Goal: Task Accomplishment & Management: Manage account settings

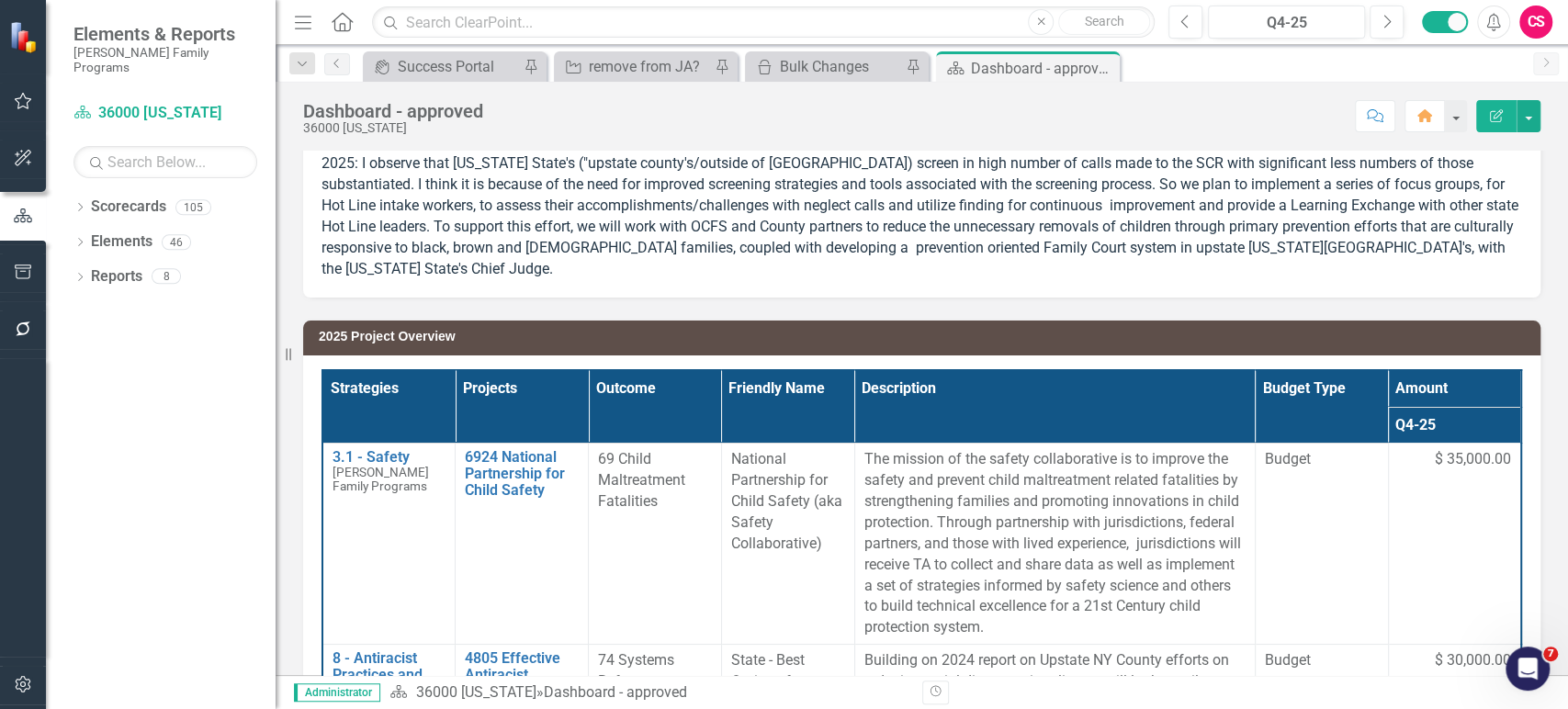
scroll to position [219, 0]
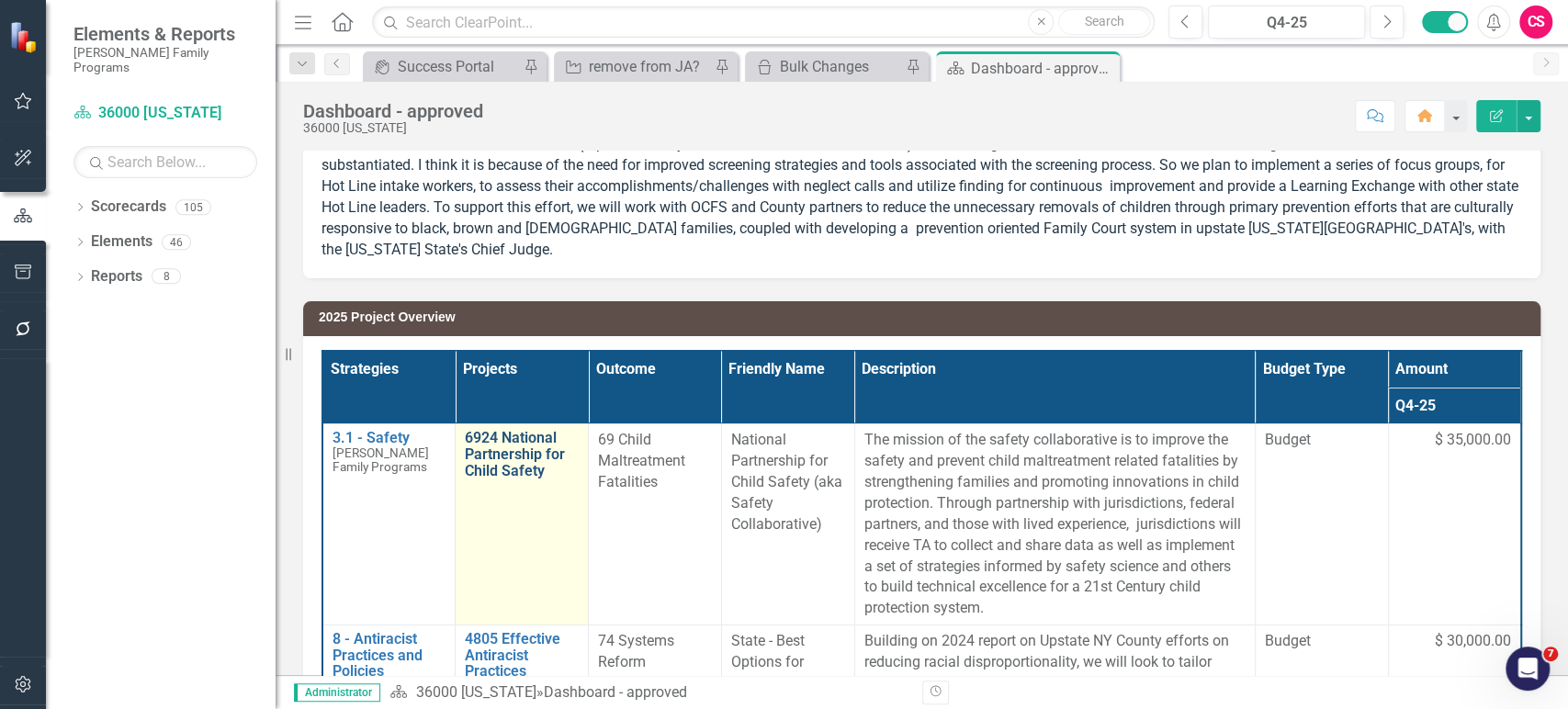
click at [500, 439] on link "6924 National Partnership for Child Safety" at bounding box center [521, 455] width 114 height 49
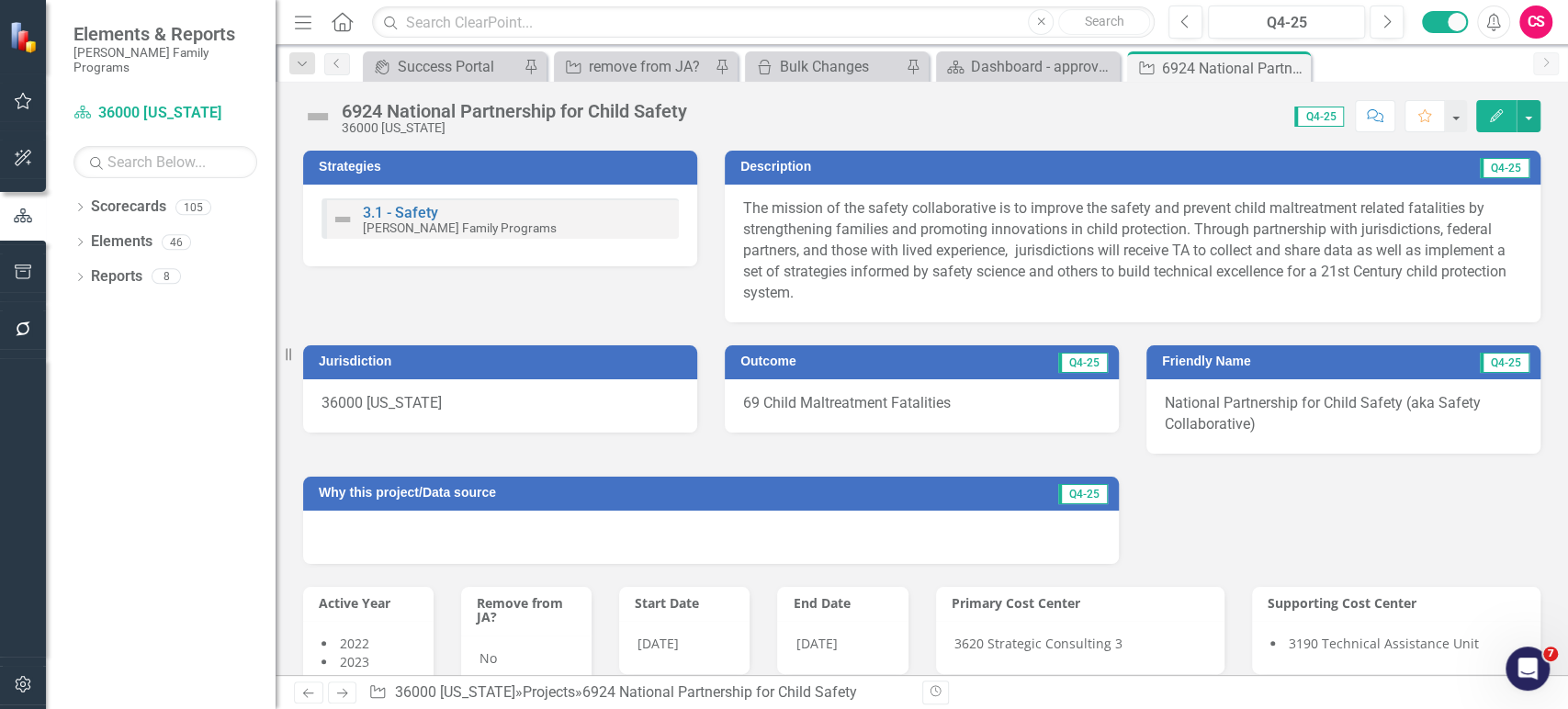
click at [1168, 341] on div "Friendly Name Q4-25 National Partnership for Child Safety (aka Safety Collabora…" at bounding box center [1343, 388] width 422 height 131
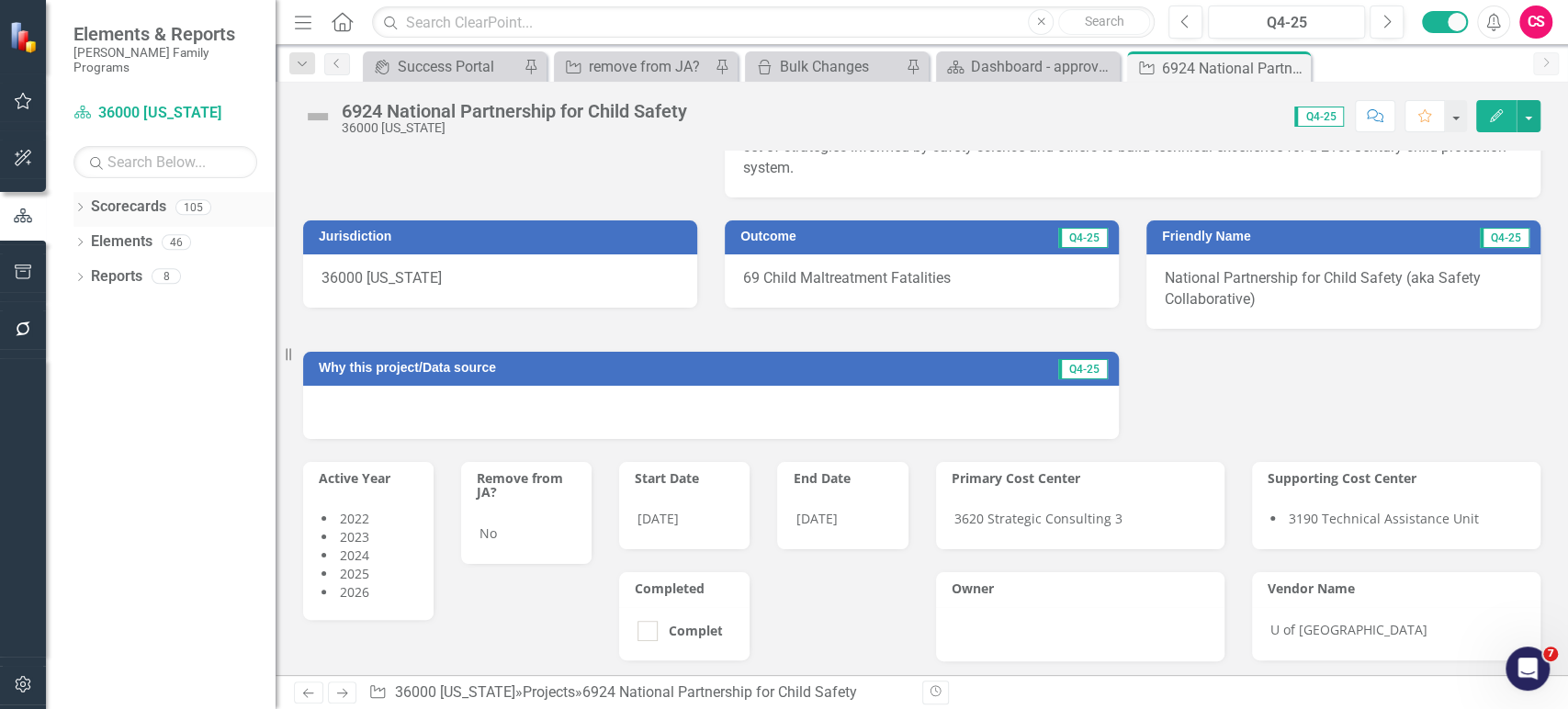
click at [76, 204] on icon "Dropdown" at bounding box center [80, 208] width 13 height 10
click at [85, 236] on icon "Dropdown" at bounding box center [89, 241] width 14 height 11
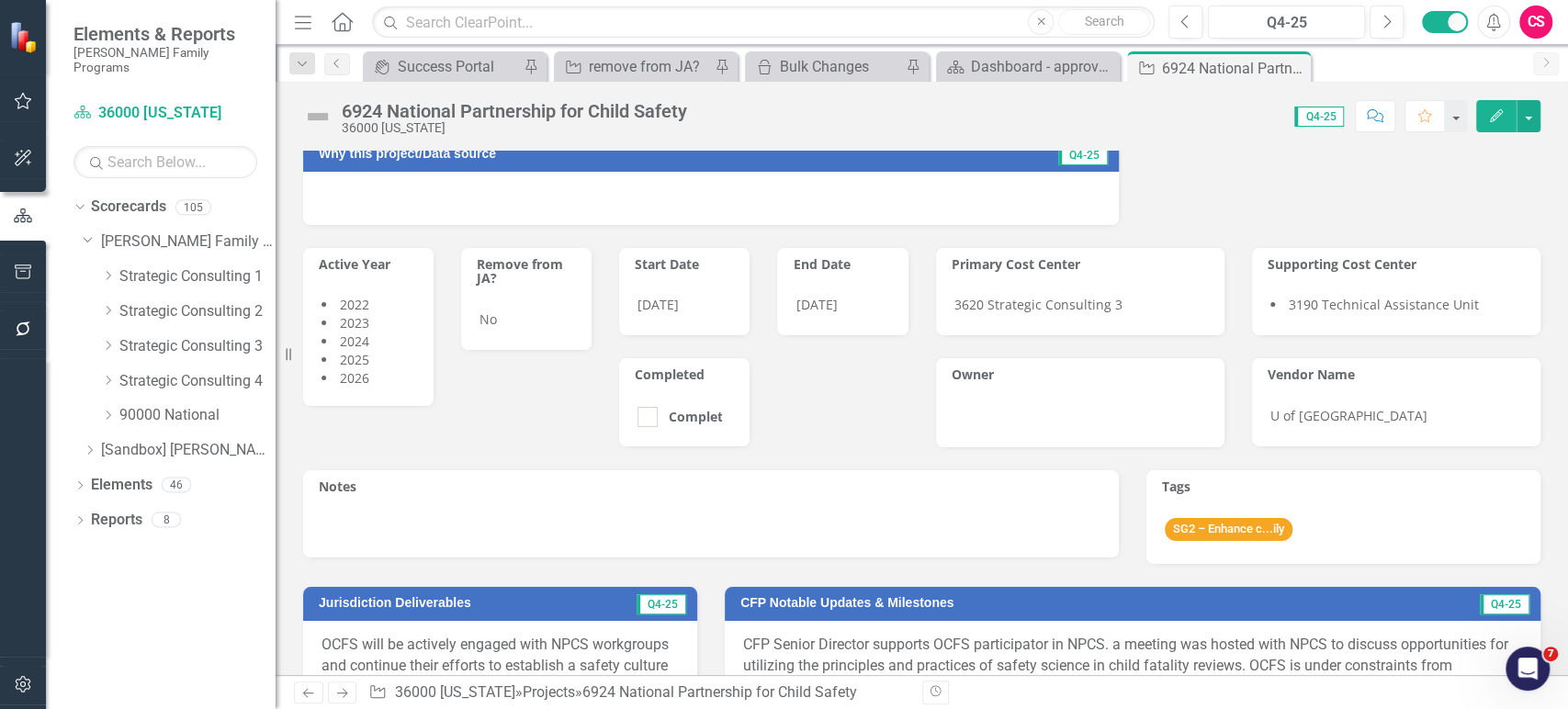
scroll to position [341, 0]
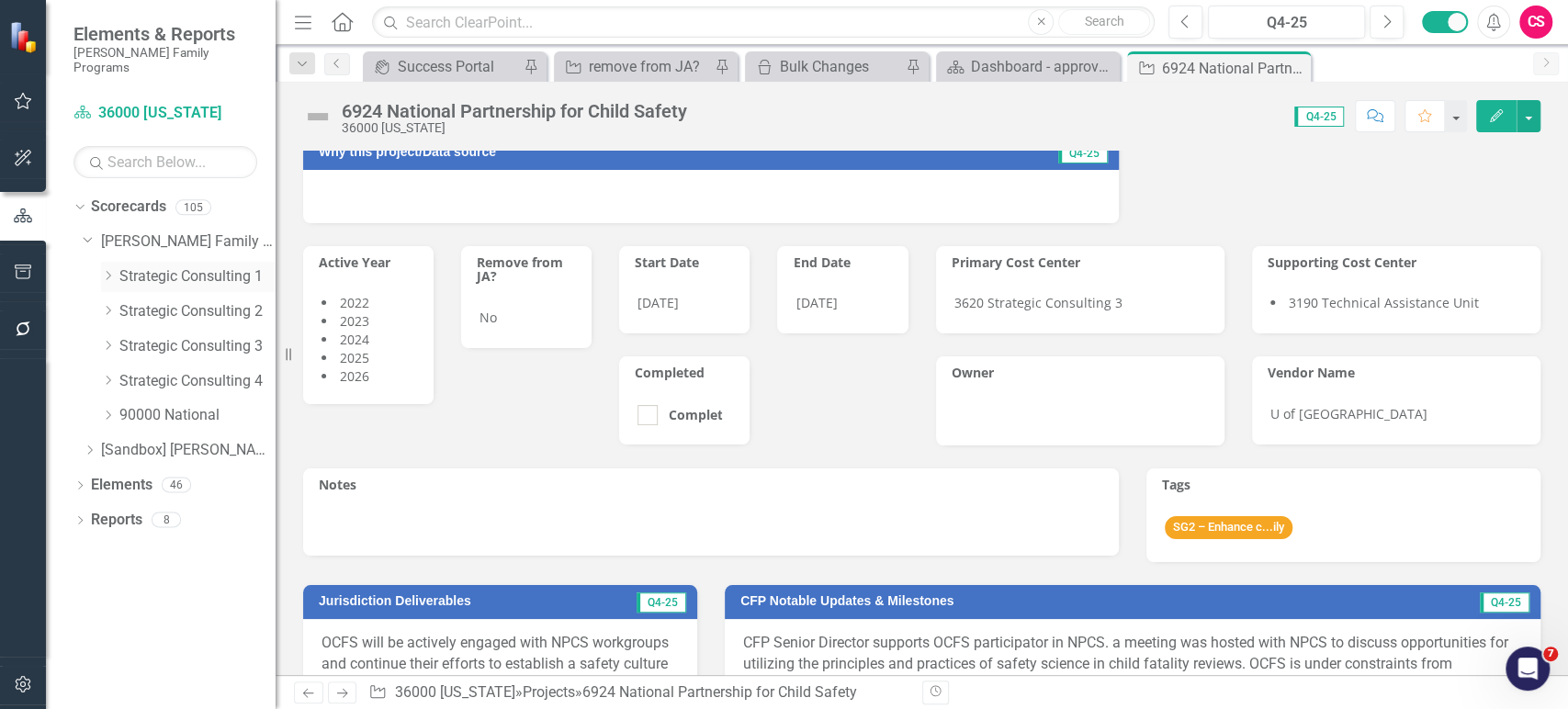
click at [106, 270] on icon "Dropdown" at bounding box center [108, 276] width 14 height 11
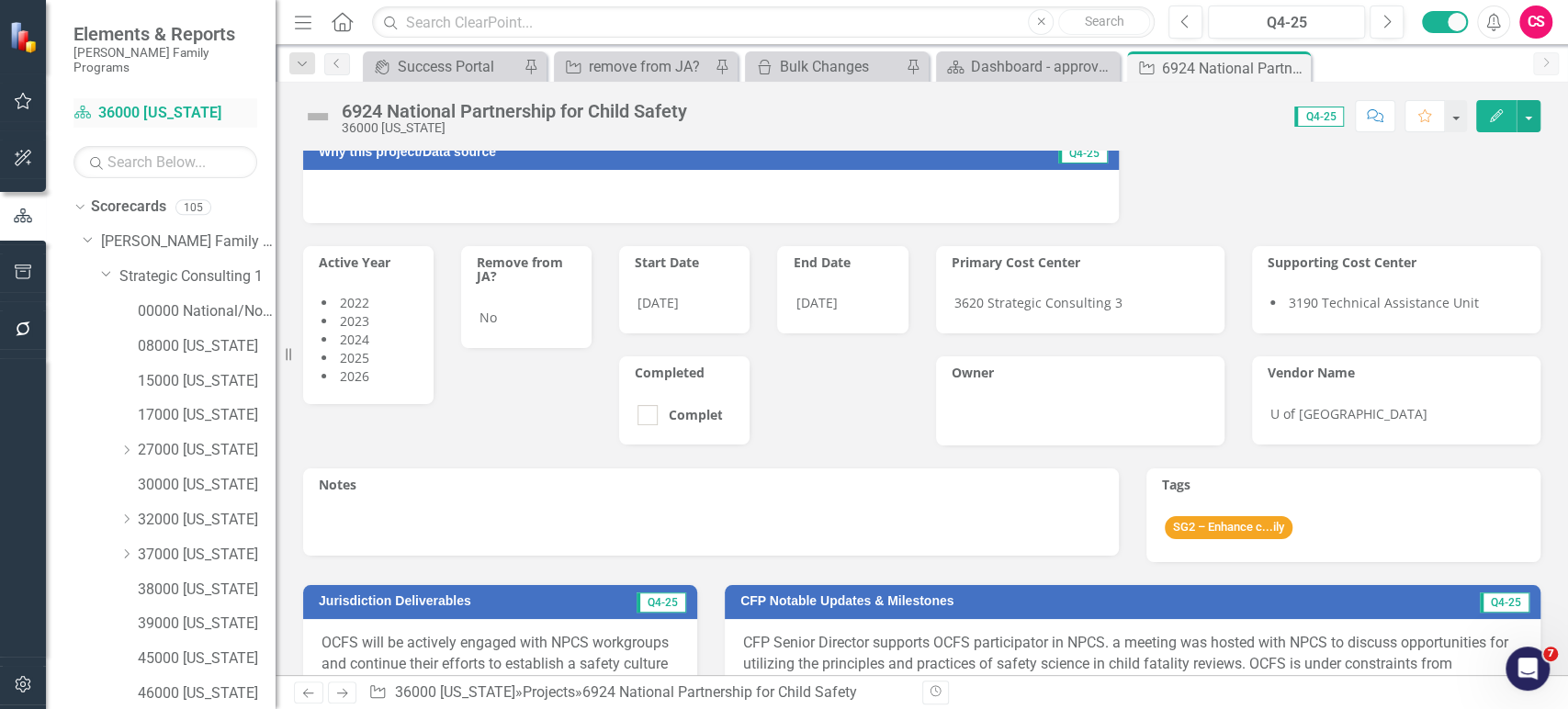
click at [192, 99] on div "Scorecard 36000 New York" at bounding box center [165, 114] width 184 height 30
click at [189, 103] on link "Scorecard 36000 New York" at bounding box center [165, 114] width 184 height 21
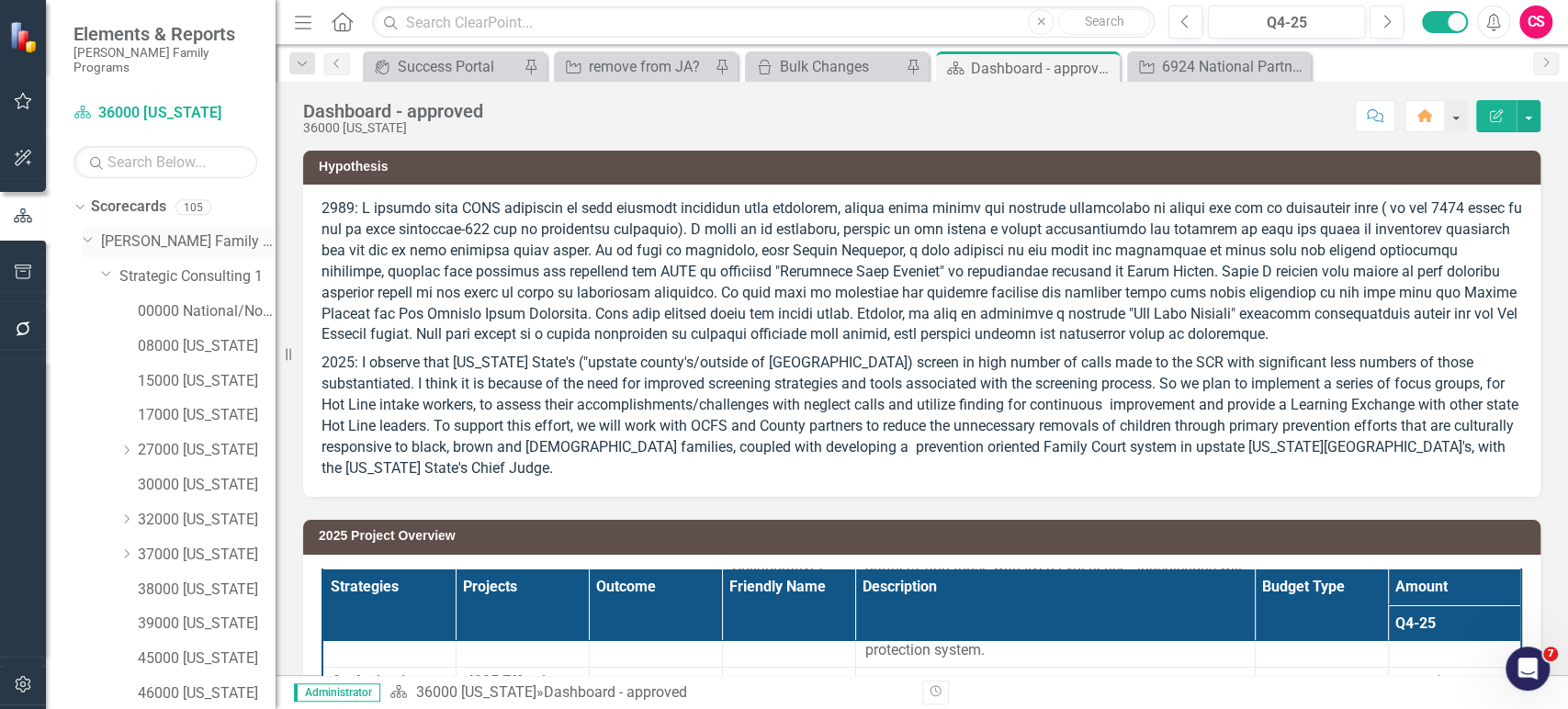
click at [85, 231] on icon "Dropdown" at bounding box center [88, 238] width 11 height 14
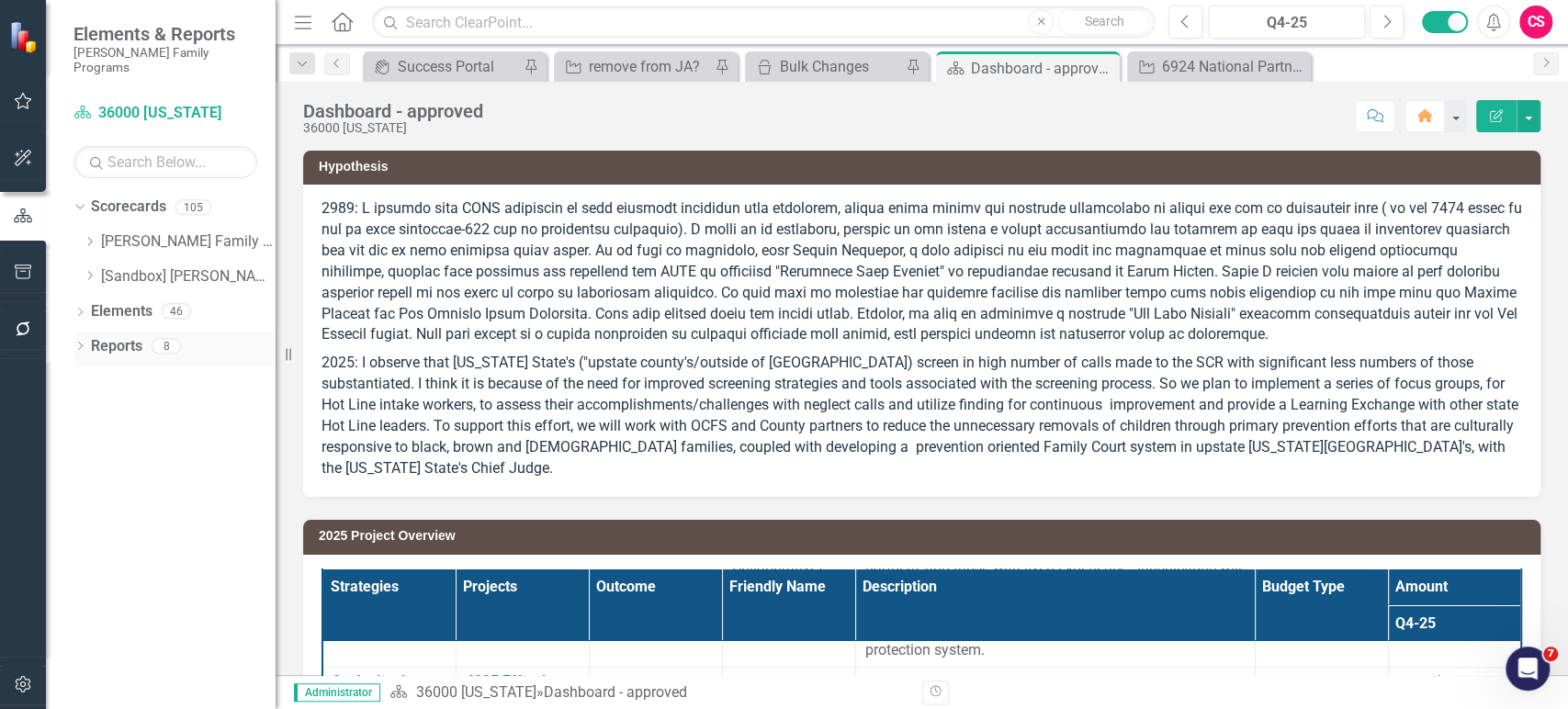
click at [78, 343] on icon "Dropdown" at bounding box center [80, 347] width 13 height 10
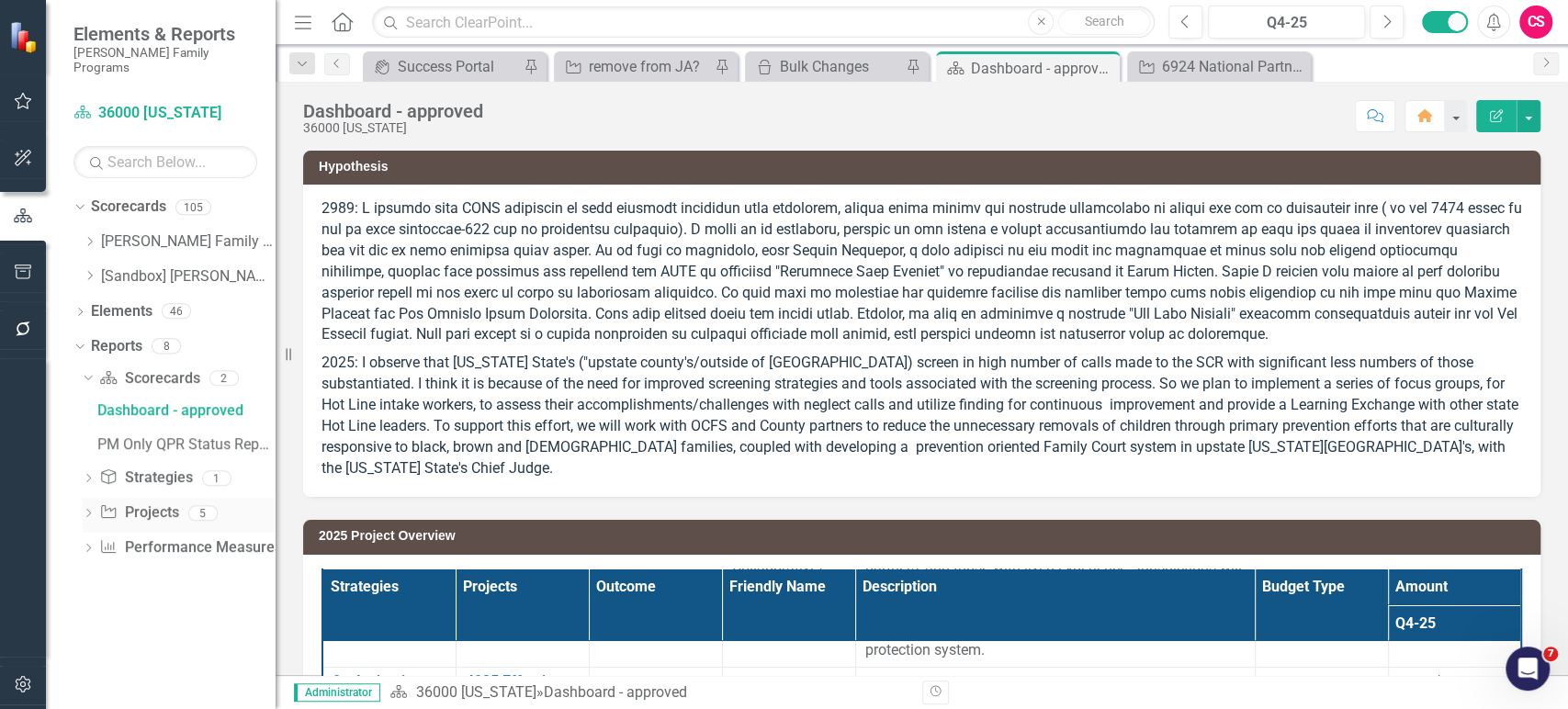
click at [90, 509] on icon at bounding box center [88, 513] width 5 height 8
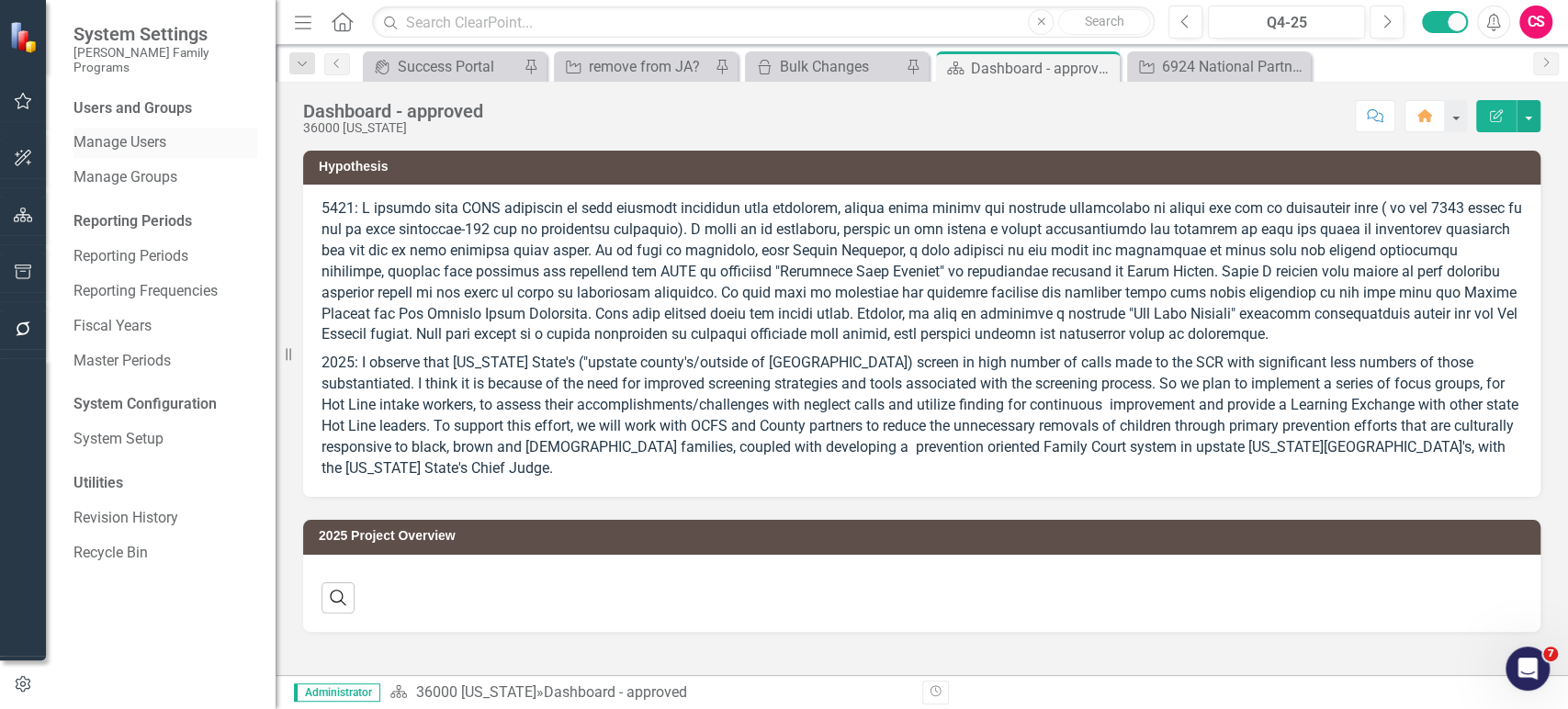
click at [149, 132] on link "Manage Users" at bounding box center [165, 143] width 184 height 21
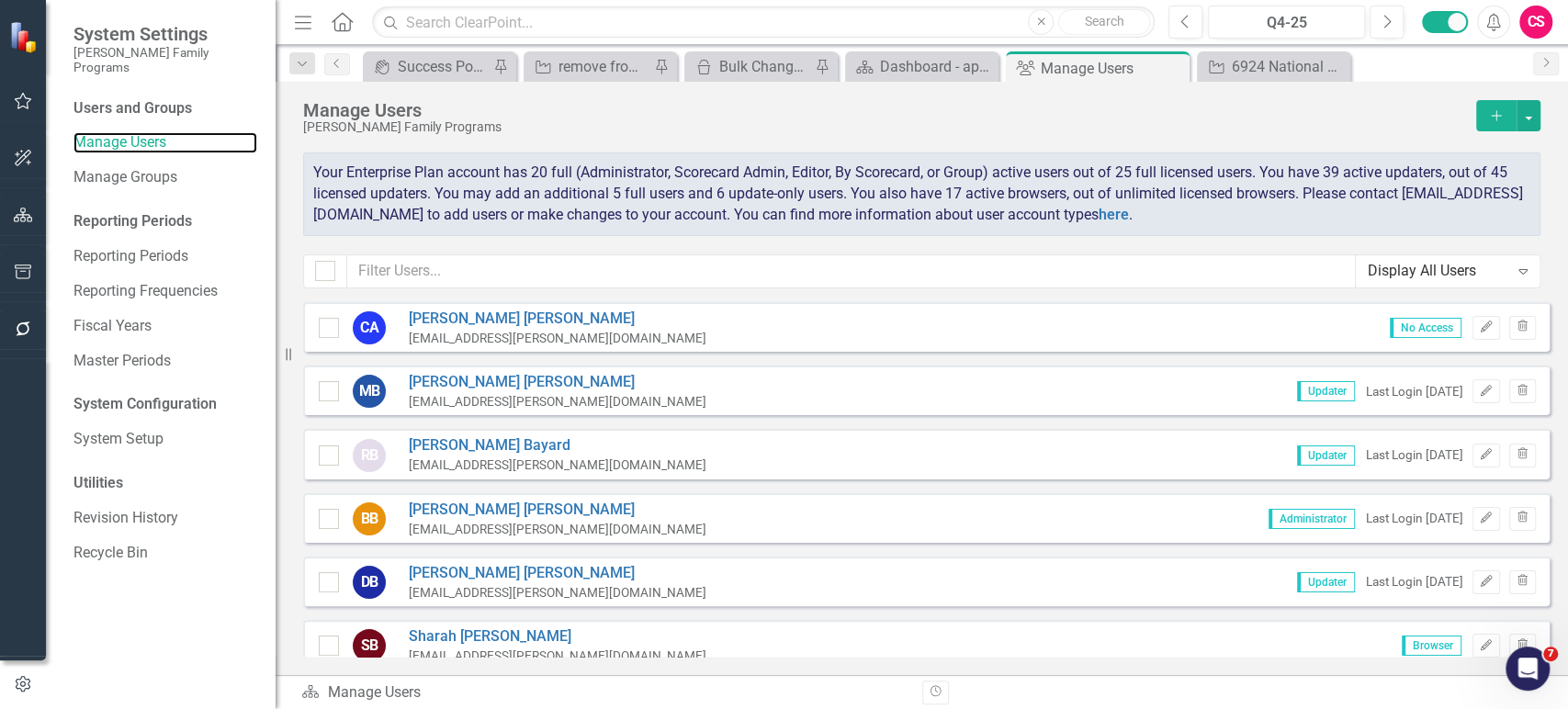
checkbox input "false"
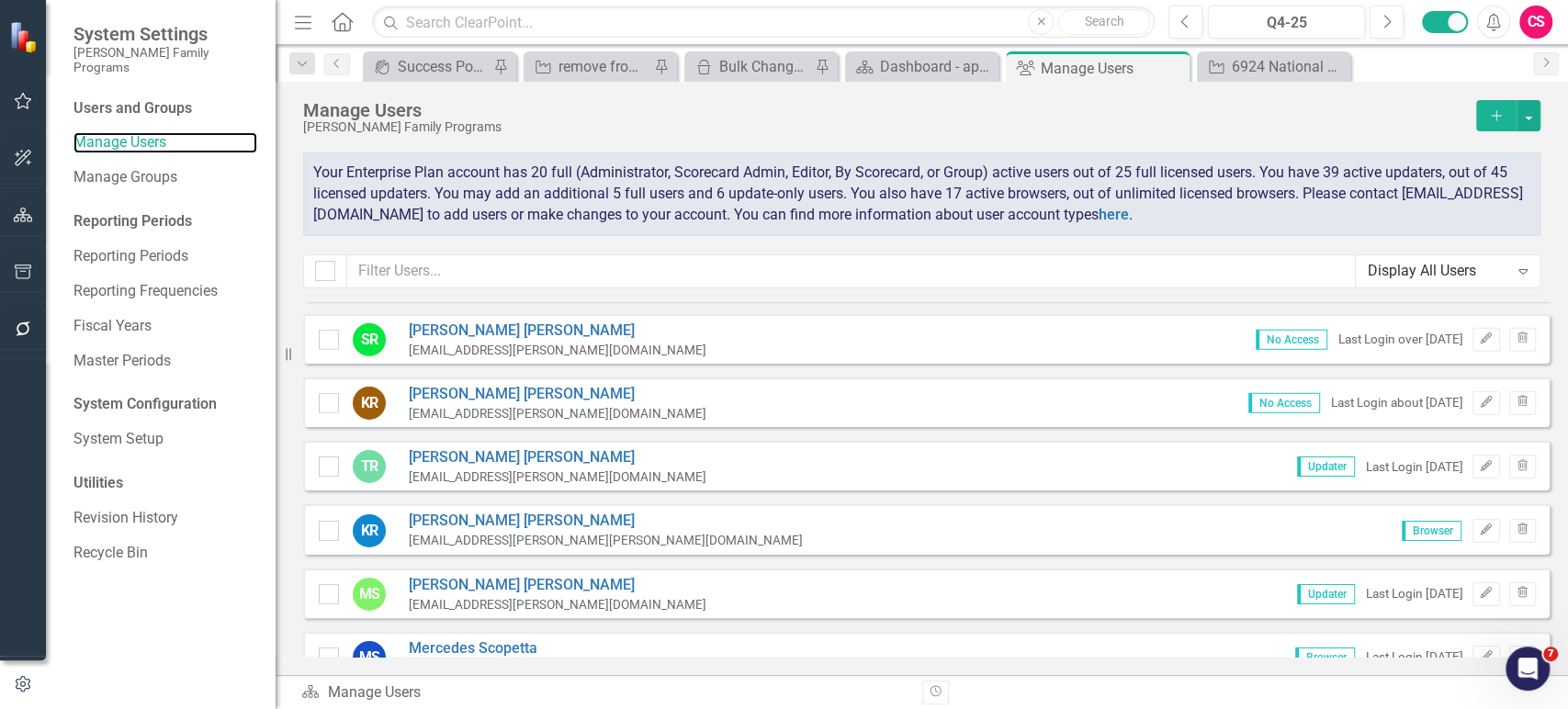
scroll to position [4659, 0]
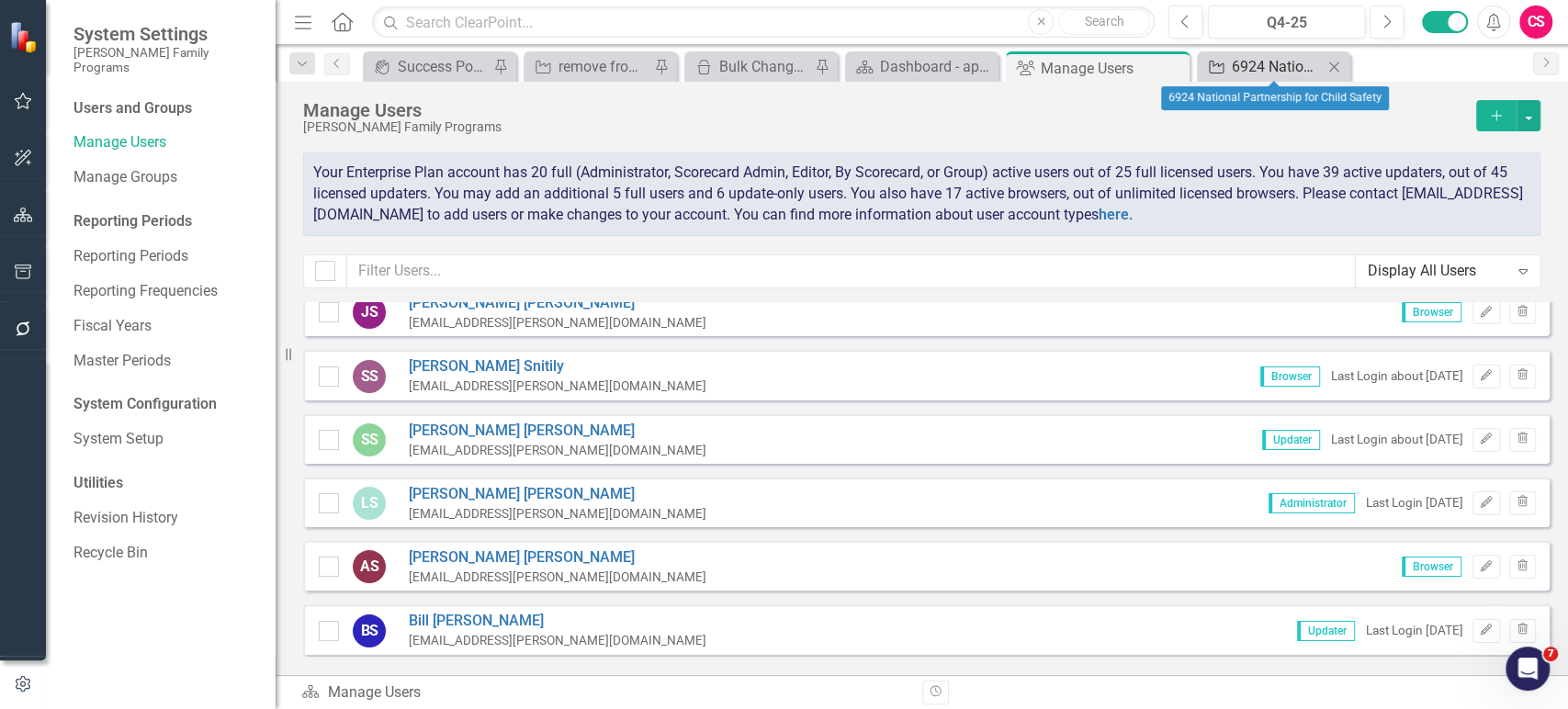
click at [1223, 62] on icon "Project" at bounding box center [1216, 68] width 19 height 15
